Goal: Task Accomplishment & Management: Complete application form

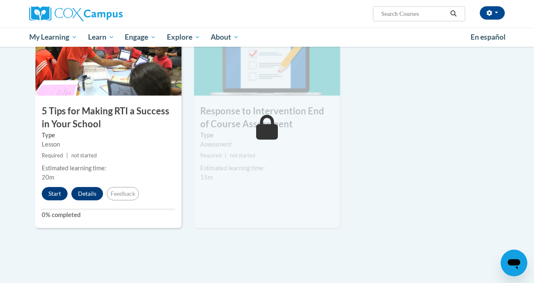
scroll to position [460, 0]
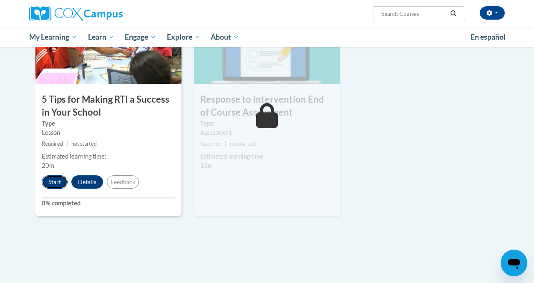
click at [55, 181] on button "Start" at bounding box center [55, 181] width 26 height 13
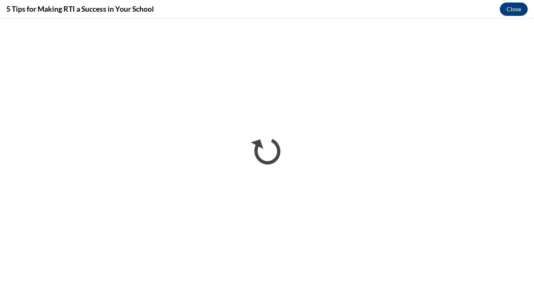
scroll to position [0, 0]
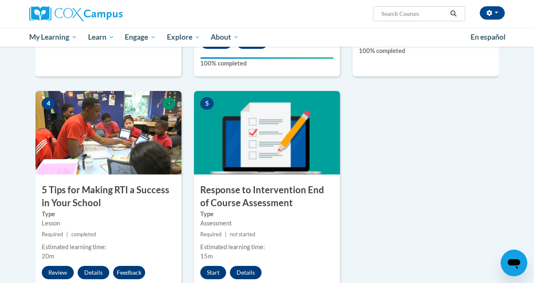
scroll to position [403, 0]
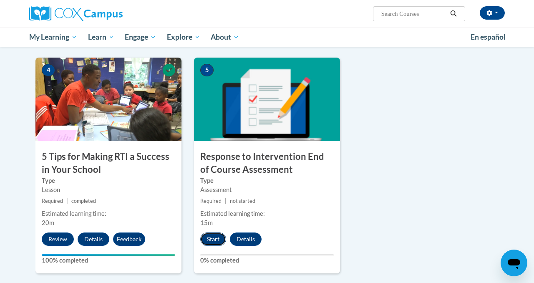
click at [214, 236] on button "Start" at bounding box center [213, 238] width 26 height 13
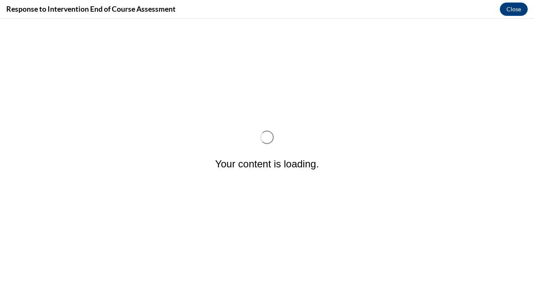
scroll to position [0, 0]
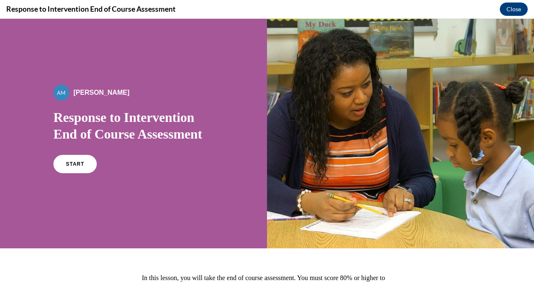
click at [83, 176] on div "START" at bounding box center [133, 167] width 160 height 25
click at [78, 171] on link "START" at bounding box center [74, 163] width 45 height 19
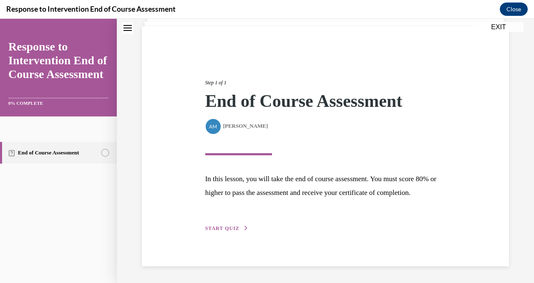
scroll to position [70, 0]
click at [220, 228] on span "START QUIZ" at bounding box center [222, 228] width 34 height 6
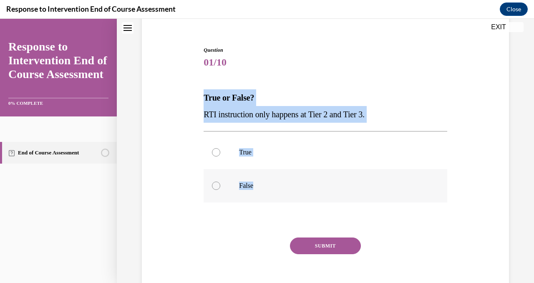
drag, startPoint x: 205, startPoint y: 96, endPoint x: 277, endPoint y: 199, distance: 125.0
click at [277, 199] on div "Question 01/10 True or False? RTI instruction only happens at Tier 2 and Tier 3…" at bounding box center [325, 176] width 243 height 260
copy div "True or False? RTI instruction only happens at Tier 2 and Tier 3. True False"
click at [243, 184] on p "False" at bounding box center [332, 185] width 187 height 8
click at [220, 184] on input "False" at bounding box center [216, 185] width 8 height 8
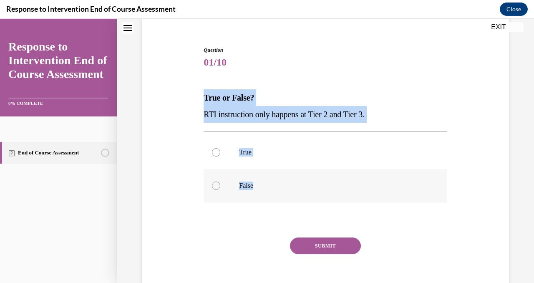
radio input "true"
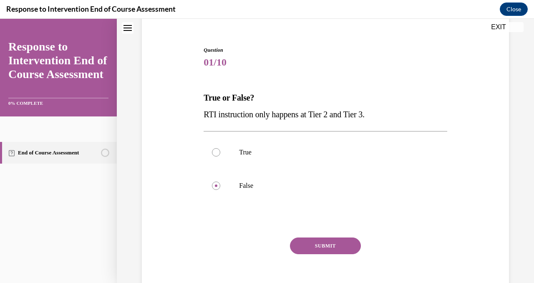
click at [309, 246] on button "SUBMIT" at bounding box center [325, 245] width 71 height 17
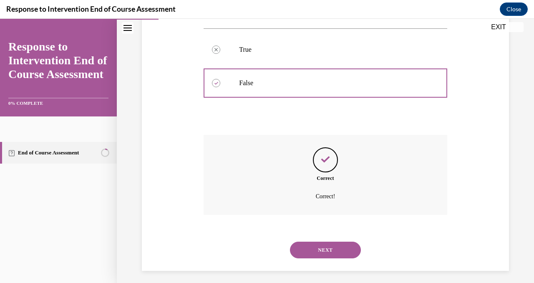
scroll to position [177, 0]
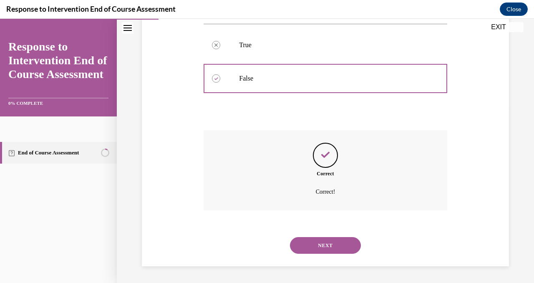
click at [321, 247] on button "NEXT" at bounding box center [325, 245] width 71 height 17
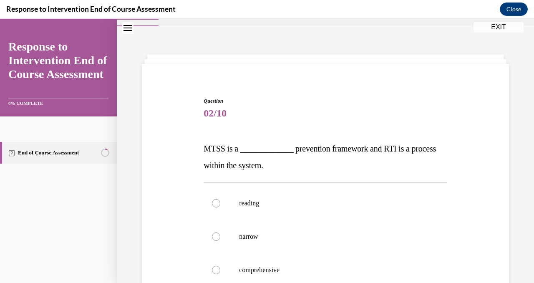
scroll to position [69, 0]
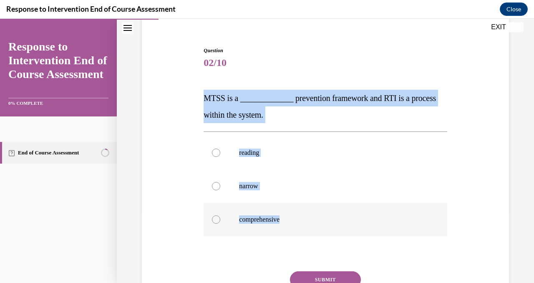
drag, startPoint x: 204, startPoint y: 94, endPoint x: 314, endPoint y: 224, distance: 169.9
click at [314, 224] on div "Question 02/10 MTSS is a _____________ prevention framework and RTI is a proces…" at bounding box center [325, 193] width 243 height 293
copy div "MTSS is a _____________ prevention framework and RTI is a process within the sy…"
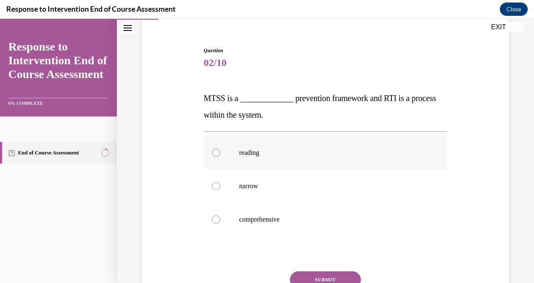
click at [255, 151] on p "reading" at bounding box center [332, 153] width 187 height 8
click at [220, 151] on input "reading" at bounding box center [216, 153] width 8 height 8
radio input "true"
click at [267, 221] on p "comprehensive" at bounding box center [332, 219] width 187 height 8
click at [220, 221] on input "comprehensive" at bounding box center [216, 219] width 8 height 8
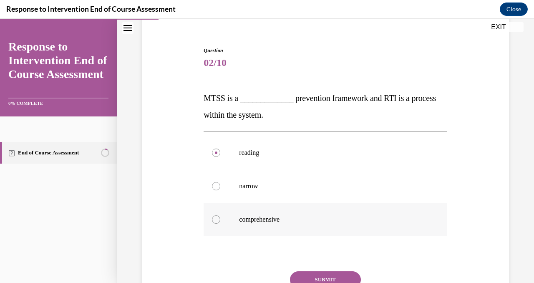
radio input "true"
click at [314, 273] on button "SUBMIT" at bounding box center [325, 279] width 71 height 17
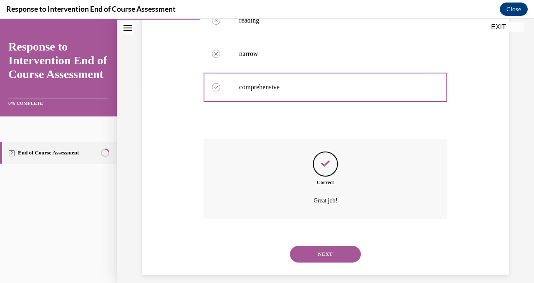
scroll to position [210, 0]
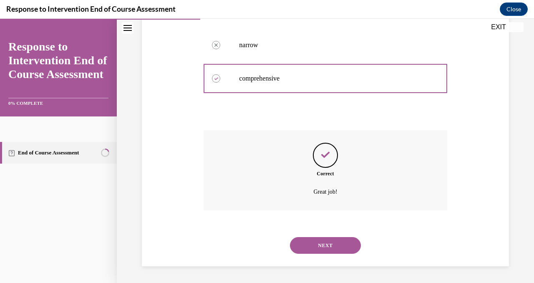
click at [320, 253] on button "NEXT" at bounding box center [325, 245] width 71 height 17
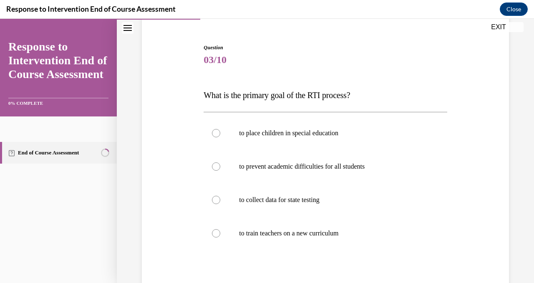
scroll to position [83, 0]
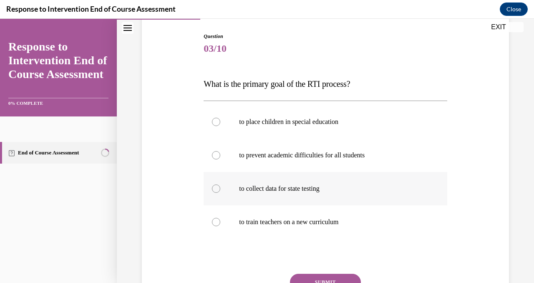
click at [288, 194] on label "to collect data for state testing" at bounding box center [325, 188] width 243 height 33
click at [220, 193] on input "to collect data for state testing" at bounding box center [216, 188] width 8 height 8
radio input "true"
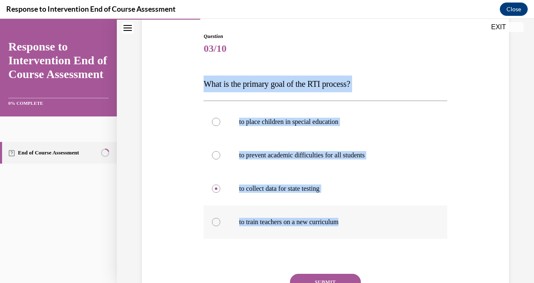
drag, startPoint x: 207, startPoint y: 84, endPoint x: 369, endPoint y: 238, distance: 223.7
click at [369, 238] on div "Question 03/10 What is the primary goal of the RTI process? to place children i…" at bounding box center [325, 188] width 243 height 310
copy div "What is the primary goal of the RTI process? to place children in special educa…"
click at [289, 160] on label "to prevent academic difficulties for all students" at bounding box center [325, 155] width 243 height 33
click at [220, 159] on input "to prevent academic difficulties for all students" at bounding box center [216, 155] width 8 height 8
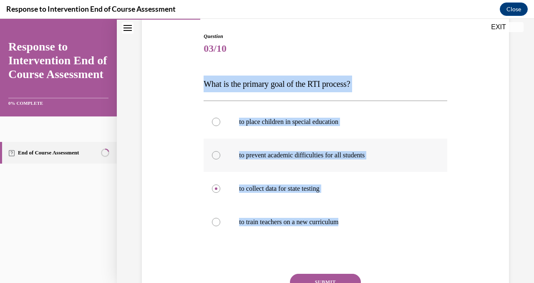
radio input "true"
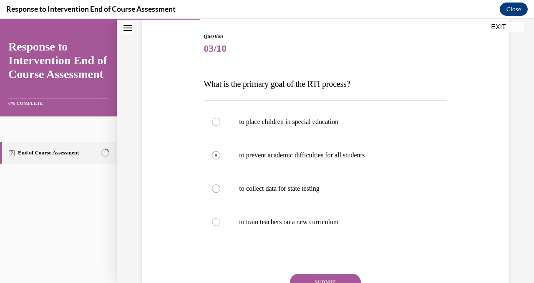
click at [301, 276] on button "SUBMIT" at bounding box center [325, 282] width 71 height 17
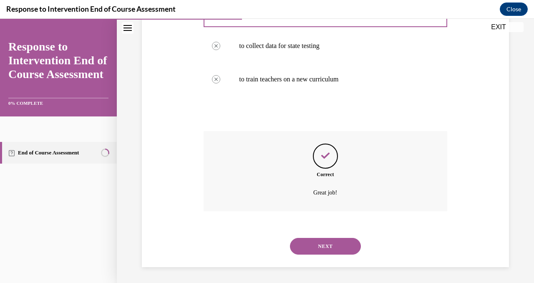
scroll to position [227, 0]
click at [319, 249] on button "NEXT" at bounding box center [325, 245] width 71 height 17
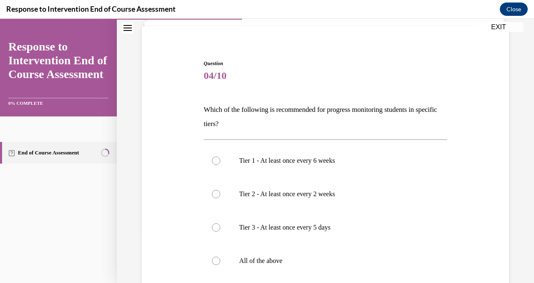
scroll to position [104, 0]
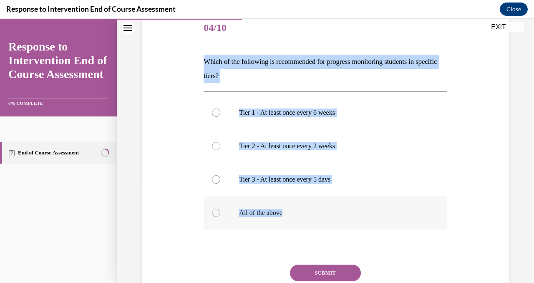
drag, startPoint x: 204, startPoint y: 60, endPoint x: 338, endPoint y: 217, distance: 205.7
click at [338, 217] on div "Question 04/10 Which of the following is recommended for progress monitoring st…" at bounding box center [325, 172] width 243 height 321
copy div "Which of the following is recommended for progress monitoring students in speci…"
click at [322, 147] on p "Tier 2 - At least once every 2 weeks" at bounding box center [332, 146] width 187 height 8
click at [220, 147] on input "Tier 2 - At least once every 2 weeks" at bounding box center [216, 146] width 8 height 8
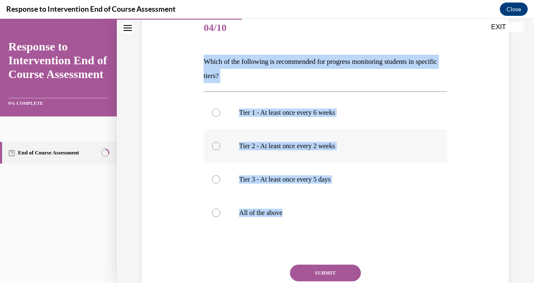
radio input "true"
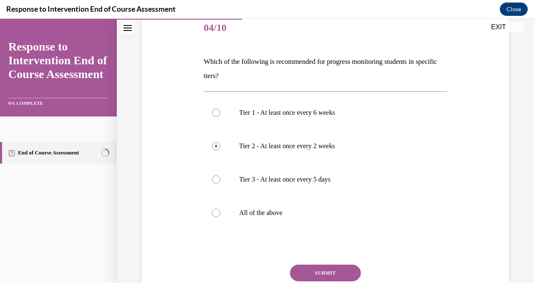
click at [315, 277] on button "SUBMIT" at bounding box center [325, 273] width 71 height 17
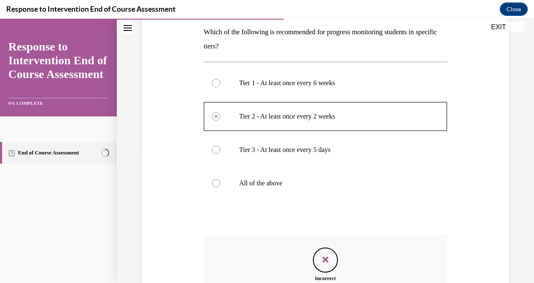
scroll to position [239, 0]
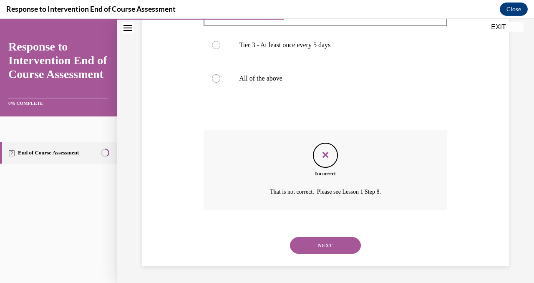
click at [310, 254] on div "NEXT" at bounding box center [325, 245] width 243 height 33
click at [315, 248] on button "NEXT" at bounding box center [325, 245] width 71 height 17
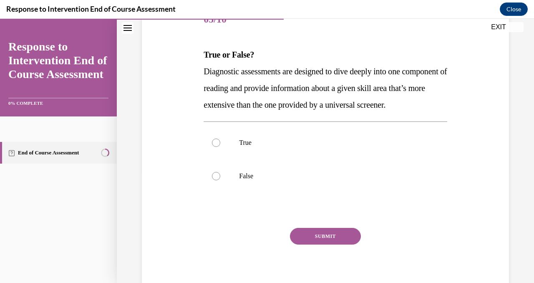
scroll to position [114, 0]
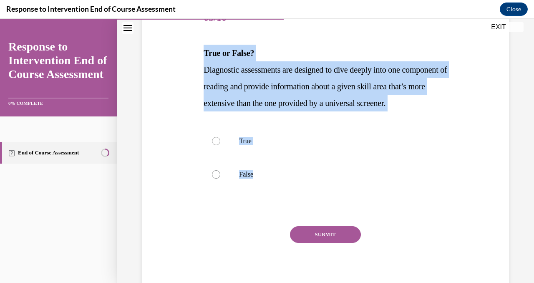
drag, startPoint x: 204, startPoint y: 53, endPoint x: 296, endPoint y: 217, distance: 188.3
click at [296, 217] on div "Question 05/10 True or False? Diagnostic assessments are designed to dive deepl…" at bounding box center [325, 148] width 243 height 293
copy div "True or False? Diagnostic assessments are designed to dive deeply into one comp…"
click at [232, 158] on label "True" at bounding box center [325, 140] width 243 height 33
click at [220, 145] on input "True" at bounding box center [216, 141] width 8 height 8
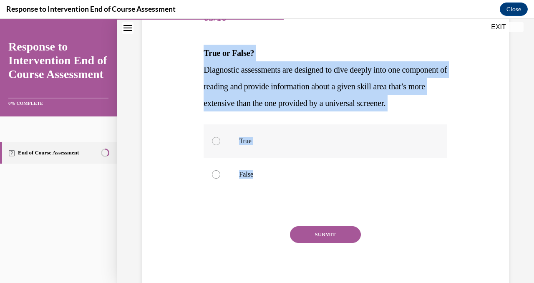
radio input "true"
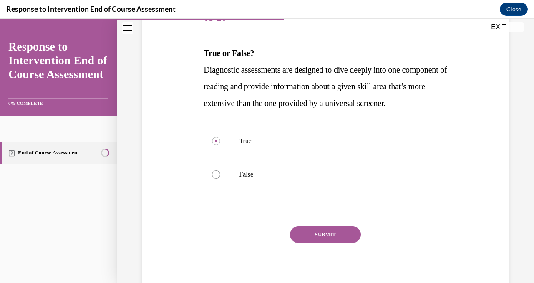
click at [319, 243] on button "SUBMIT" at bounding box center [325, 234] width 71 height 17
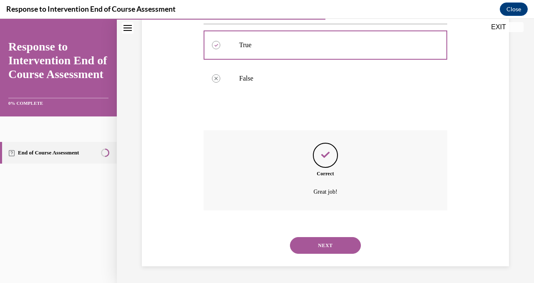
scroll to position [227, 0]
click at [322, 242] on button "NEXT" at bounding box center [325, 245] width 71 height 17
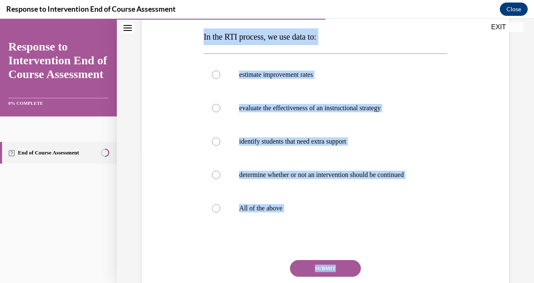
scroll to position [139, 0]
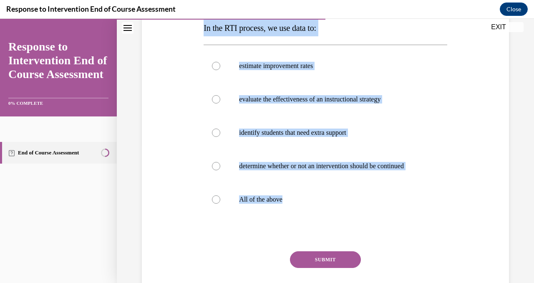
drag, startPoint x: 204, startPoint y: 108, endPoint x: 334, endPoint y: 247, distance: 190.1
click at [334, 247] on div "Question 06/10 In the RTI process, we use data to: estimate improvement rates e…" at bounding box center [325, 148] width 243 height 343
copy div "In the RTI process, we use data to: estimate improvement rates evaluate the eff…"
click at [271, 202] on p "All of the above" at bounding box center [332, 199] width 187 height 8
click at [220, 202] on input "All of the above" at bounding box center [216, 199] width 8 height 8
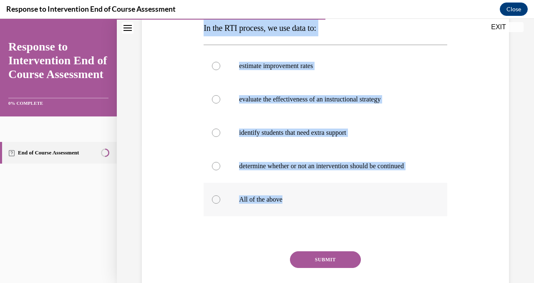
radio input "true"
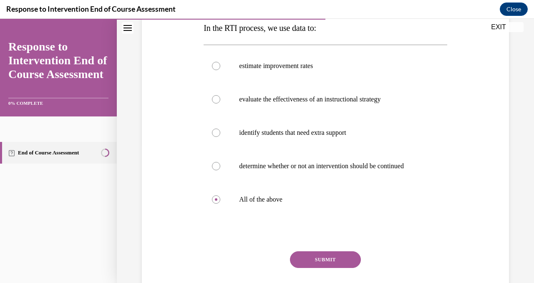
click at [320, 257] on button "SUBMIT" at bounding box center [325, 259] width 71 height 17
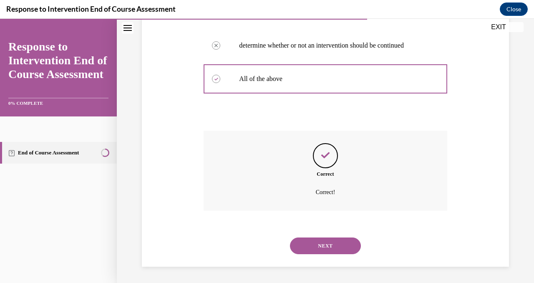
scroll to position [260, 0]
click at [321, 249] on button "NEXT" at bounding box center [325, 245] width 71 height 17
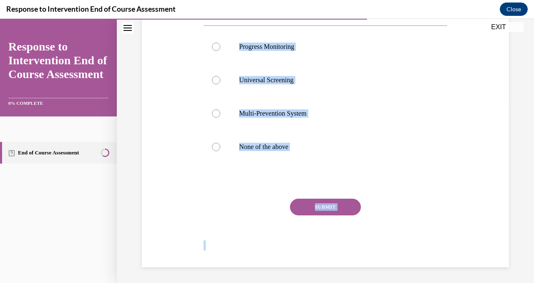
scroll to position [176, 0]
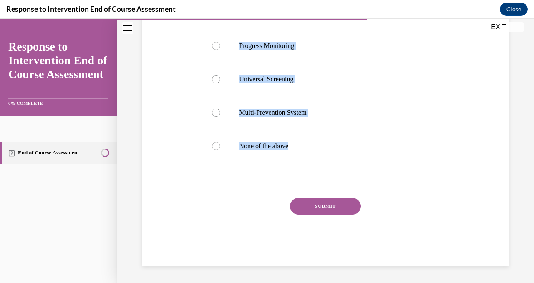
drag, startPoint x: 204, startPoint y: 168, endPoint x: 255, endPoint y: 207, distance: 64.9
click at [255, 207] on div "Question 07/10 _______________ is a system for closely tracking student progres…" at bounding box center [325, 103] width 243 height 326
copy div "_______________ is a system for closely tracking student progress and the effec…"
click at [277, 49] on p "Progress Monitoring" at bounding box center [332, 46] width 187 height 8
click at [220, 49] on input "Progress Monitoring" at bounding box center [216, 46] width 8 height 8
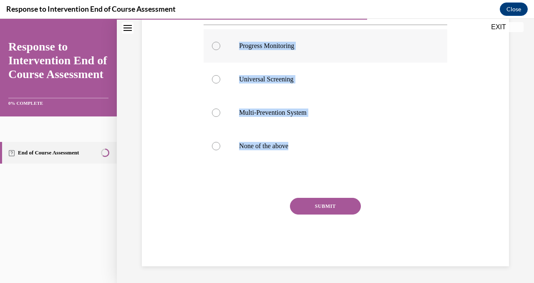
radio input "true"
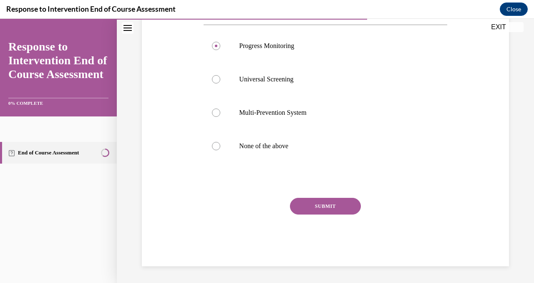
click at [331, 209] on button "SUBMIT" at bounding box center [325, 206] width 71 height 17
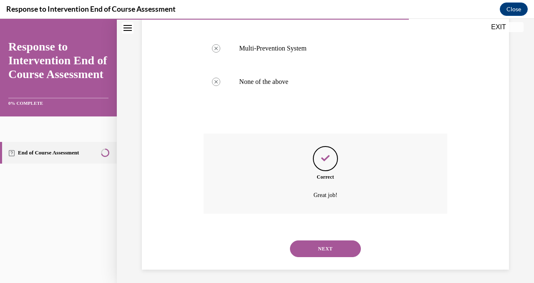
scroll to position [244, 0]
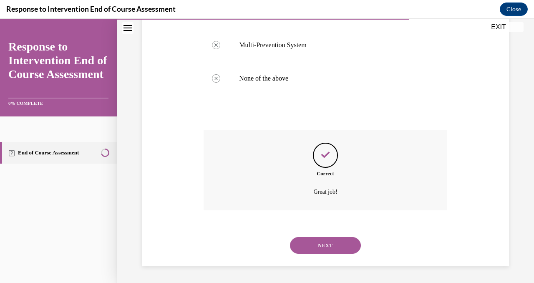
click at [316, 245] on button "NEXT" at bounding box center [325, 245] width 71 height 17
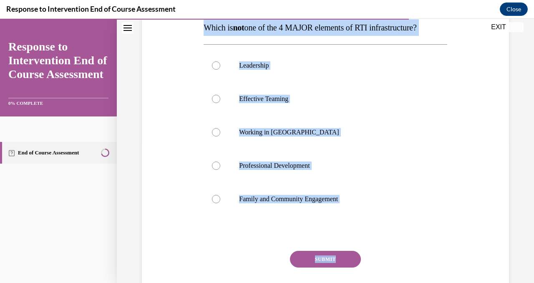
scroll to position [193, 0]
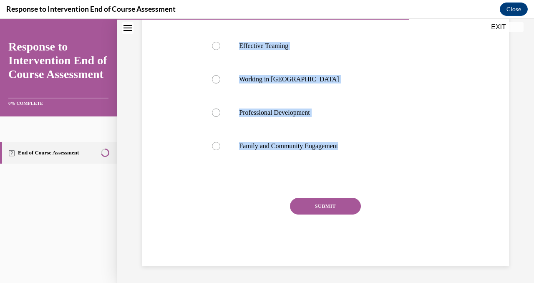
drag, startPoint x: 204, startPoint y: 85, endPoint x: 258, endPoint y: 177, distance: 106.6
click at [258, 177] on div "Question 08/10 Which is not one of the 4 MAJOR elements of RTI infrastructure? …" at bounding box center [325, 94] width 243 height 343
copy div "Which is not one of the 4 MAJOR elements of RTI infrastructure? Leadership Effe…"
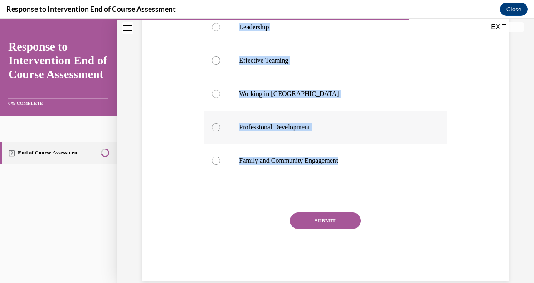
scroll to position [177, 0]
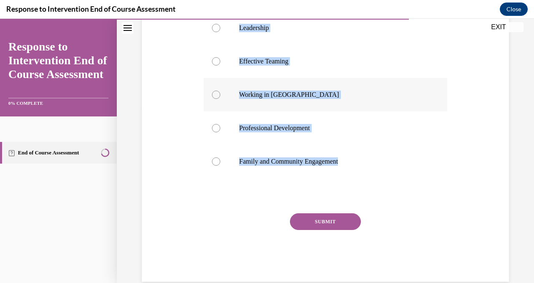
click at [274, 93] on p "Working in Silos" at bounding box center [332, 95] width 187 height 8
click at [220, 93] on input "Working in Silos" at bounding box center [216, 95] width 8 height 8
radio input "true"
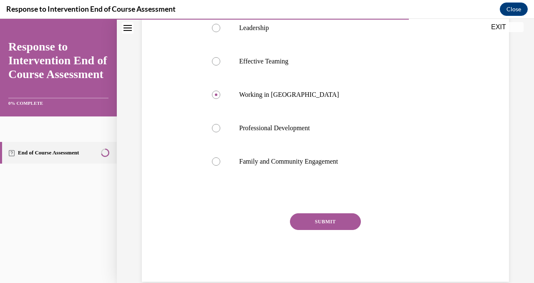
click at [307, 222] on button "SUBMIT" at bounding box center [325, 221] width 71 height 17
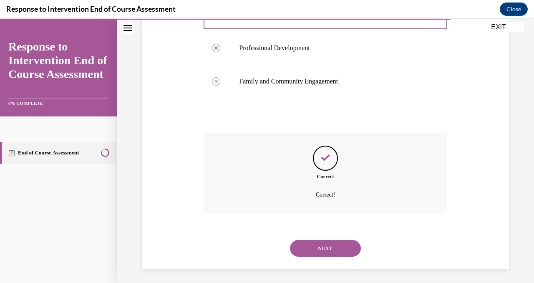
scroll to position [260, 0]
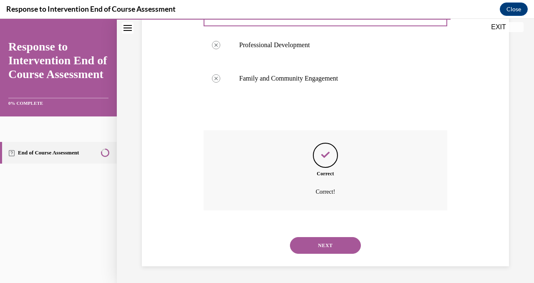
click at [307, 244] on button "NEXT" at bounding box center [325, 245] width 71 height 17
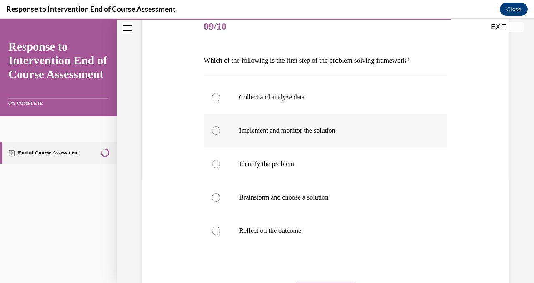
scroll to position [106, 0]
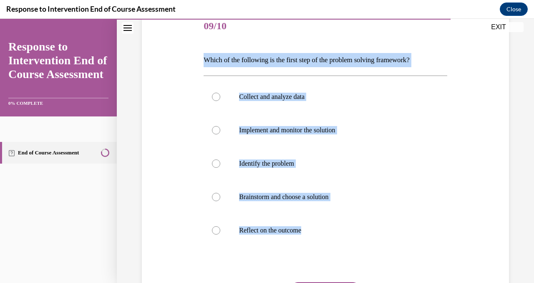
drag, startPoint x: 204, startPoint y: 57, endPoint x: 316, endPoint y: 259, distance: 231.4
click at [316, 258] on div "Question 09/10 Which of the following is the first step of the problem solving …" at bounding box center [325, 180] width 243 height 340
copy div "Which of the following is the first step of the problem solving framework? Coll…"
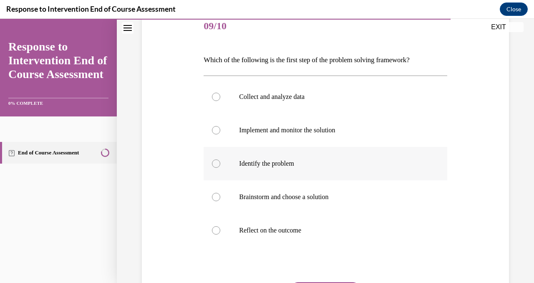
click at [285, 174] on label "Identify the problem" at bounding box center [325, 163] width 243 height 33
click at [220, 168] on input "Identify the problem" at bounding box center [216, 163] width 8 height 8
radio input "true"
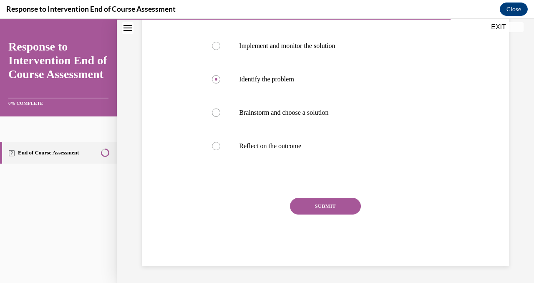
click at [311, 208] on button "SUBMIT" at bounding box center [325, 206] width 71 height 17
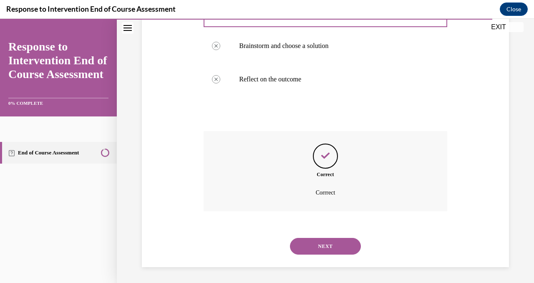
scroll to position [258, 0]
click at [323, 244] on button "NEXT" at bounding box center [325, 245] width 71 height 17
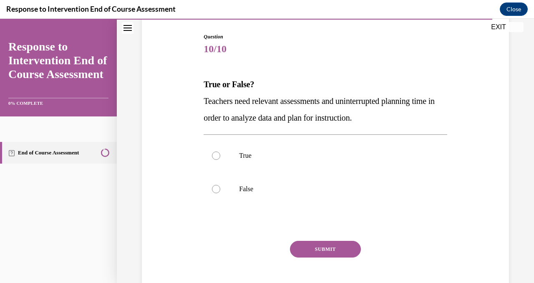
scroll to position [96, 0]
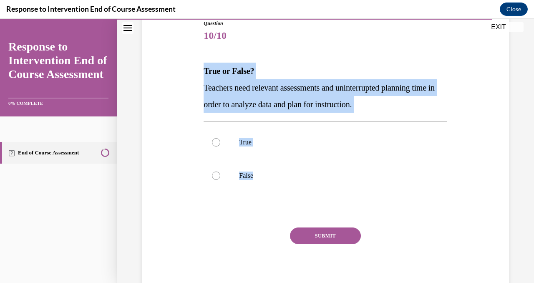
drag, startPoint x: 205, startPoint y: 71, endPoint x: 285, endPoint y: 206, distance: 157.3
click at [285, 206] on div "Question 10/10 True or False? Teachers need relevant assessments and uninterrup…" at bounding box center [325, 158] width 243 height 276
copy div "True or False? Teachers need relevant assessments and uninterrupted planning ti…"
click at [248, 145] on p "True" at bounding box center [332, 142] width 187 height 8
click at [220, 145] on input "True" at bounding box center [216, 142] width 8 height 8
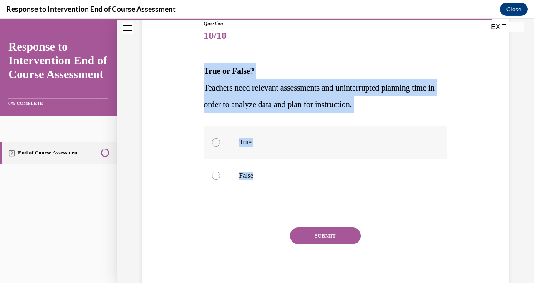
radio input "true"
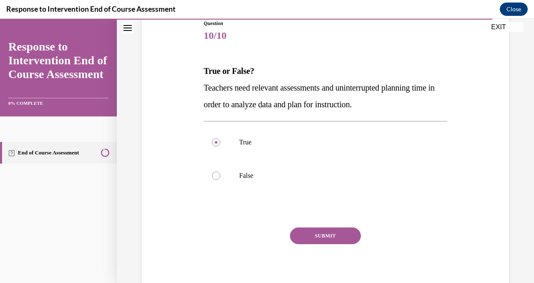
click at [319, 233] on button "SUBMIT" at bounding box center [325, 235] width 71 height 17
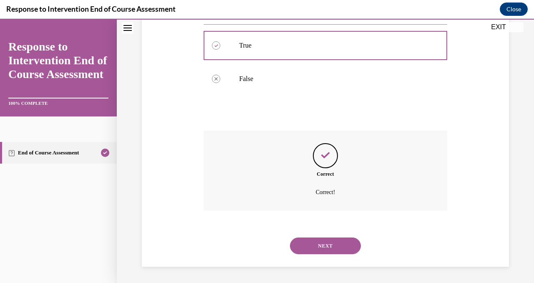
scroll to position [194, 0]
click at [312, 245] on button "NEXT" at bounding box center [325, 245] width 71 height 17
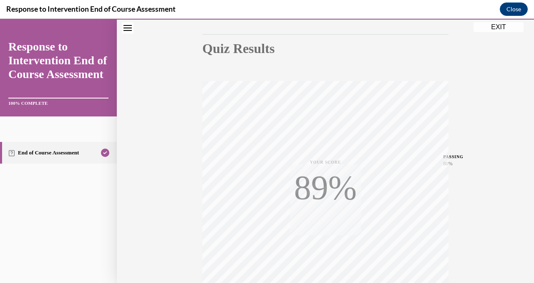
scroll to position [164, 0]
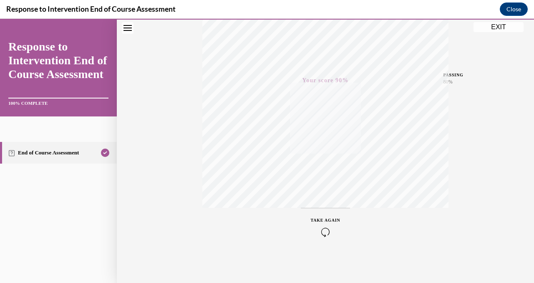
click at [496, 25] on button "EXIT" at bounding box center [499, 27] width 50 height 10
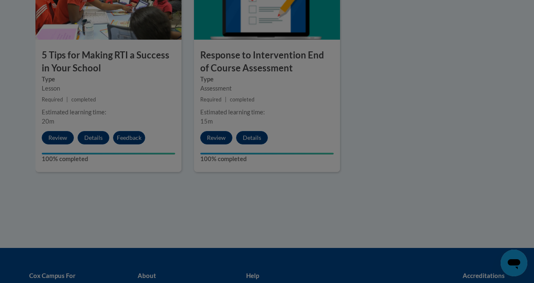
scroll to position [505, 0]
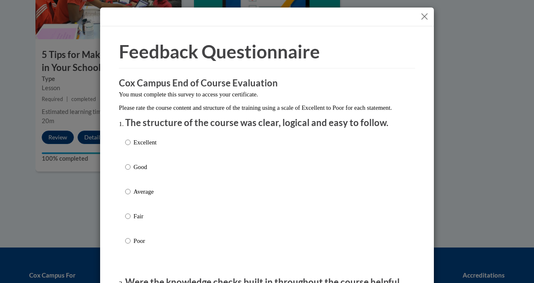
click at [185, 149] on div "Excellent Good Average Fair Poor" at bounding box center [267, 202] width 284 height 136
click at [141, 147] on p "Excellent" at bounding box center [145, 142] width 23 height 9
click at [131, 147] on input "Excellent" at bounding box center [127, 142] width 5 height 9
radio input "true"
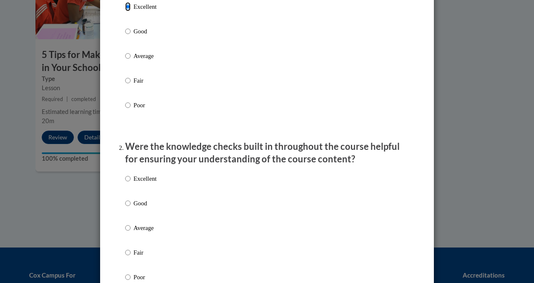
scroll to position [149, 0]
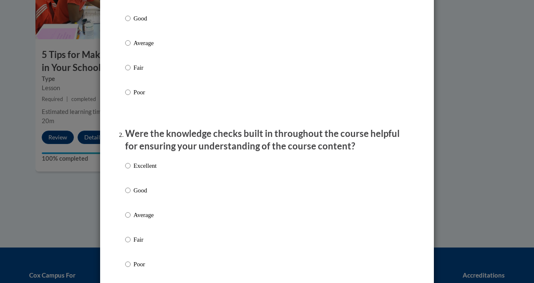
click at [148, 169] on div "Excellent Good Average Fair Poor" at bounding box center [140, 221] width 31 height 129
click at [148, 170] on p "Excellent" at bounding box center [145, 165] width 23 height 9
click at [131, 170] on input "Excellent" at bounding box center [127, 165] width 5 height 9
radio input "true"
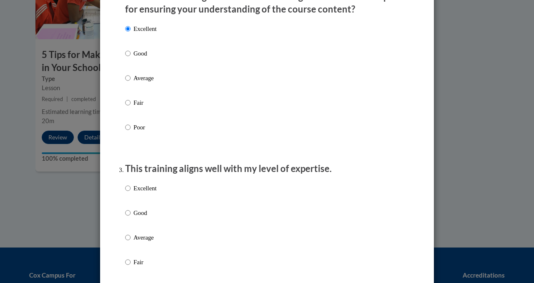
click at [150, 202] on label "Excellent" at bounding box center [140, 195] width 31 height 23
click at [131, 193] on input "Excellent" at bounding box center [127, 188] width 5 height 9
radio input "true"
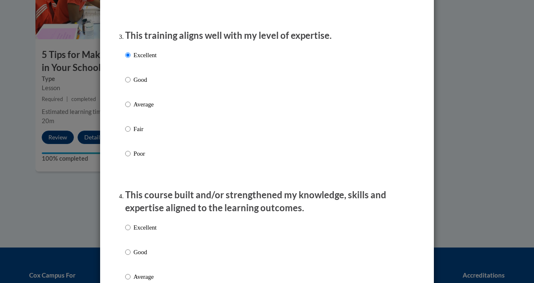
click at [147, 241] on label "Excellent" at bounding box center [140, 234] width 31 height 23
click at [131, 232] on input "Excellent" at bounding box center [127, 227] width 5 height 9
radio input "true"
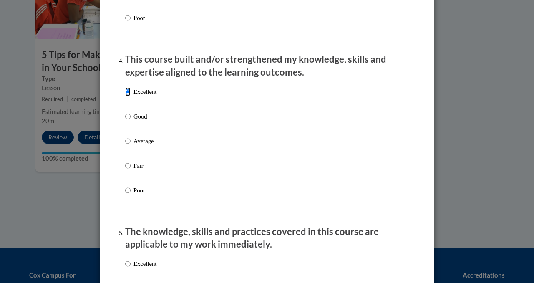
scroll to position [634, 0]
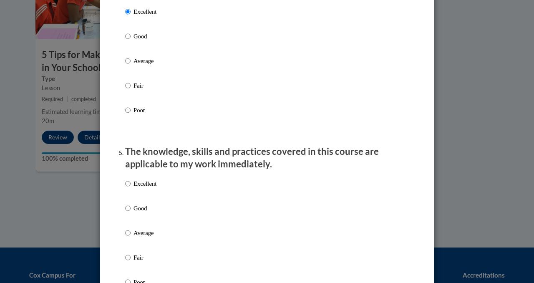
click at [142, 188] on p "Excellent" at bounding box center [145, 183] width 23 height 9
click at [131, 188] on input "Excellent" at bounding box center [127, 183] width 5 height 9
radio input "true"
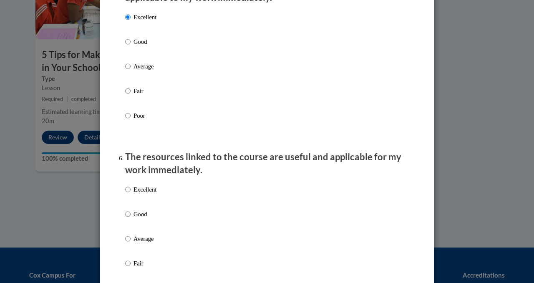
click at [140, 194] on p "Excellent" at bounding box center [145, 189] width 23 height 9
click at [131, 194] on input "Excellent" at bounding box center [127, 189] width 5 height 9
radio input "true"
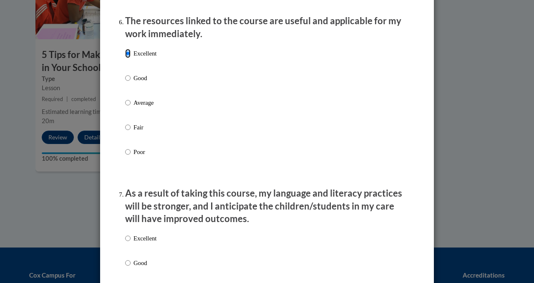
scroll to position [940, 0]
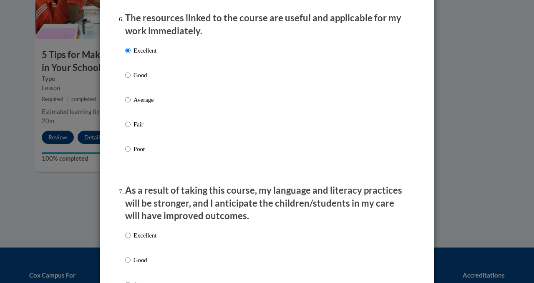
click at [138, 240] on p "Excellent" at bounding box center [145, 235] width 23 height 9
click at [131, 240] on input "Excellent" at bounding box center [127, 235] width 5 height 9
radio input "true"
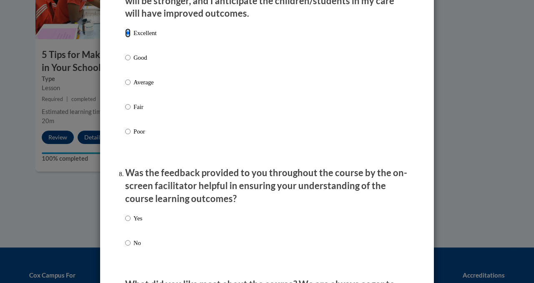
scroll to position [1153, 0]
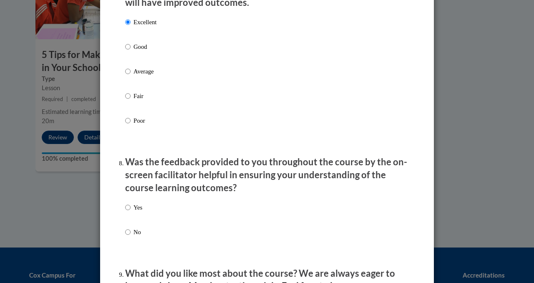
click at [140, 212] on p "Yes" at bounding box center [138, 207] width 9 height 9
click at [131, 212] on input "Yes" at bounding box center [127, 207] width 5 height 9
radio input "true"
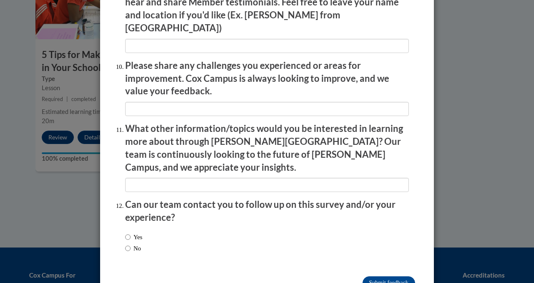
scroll to position [1453, 0]
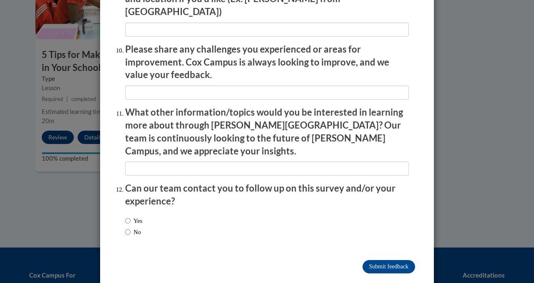
click at [140, 227] on label "No" at bounding box center [133, 231] width 16 height 9
click at [131, 227] on input "No" at bounding box center [127, 231] width 5 height 9
radio input "true"
click at [390, 260] on input "Submit feedback" at bounding box center [389, 266] width 53 height 13
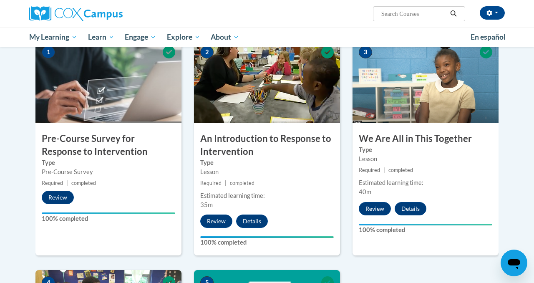
scroll to position [0, 0]
